Goal: Task Accomplishment & Management: Manage account settings

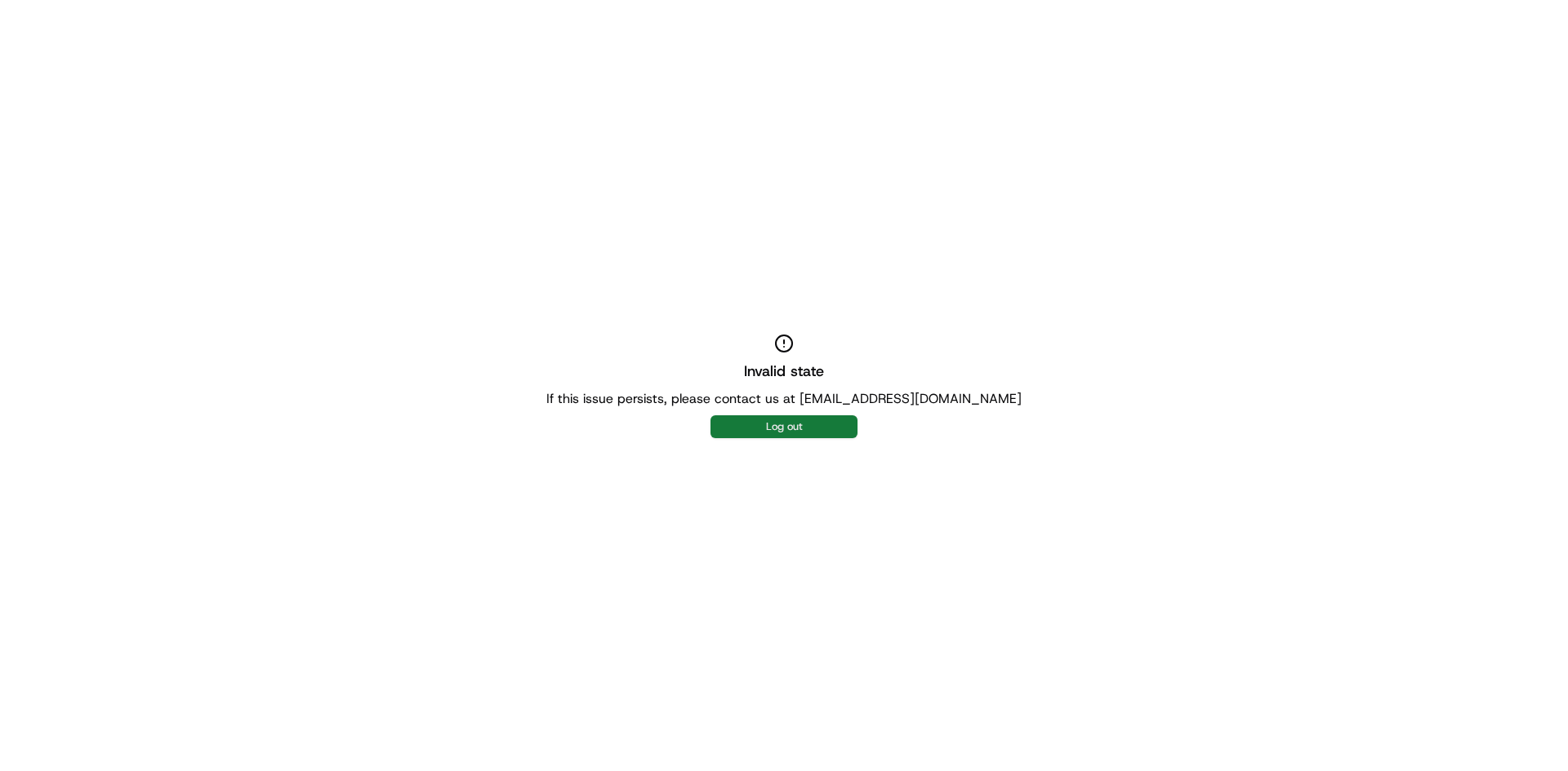
click at [768, 426] on button "Log out" at bounding box center [784, 427] width 147 height 23
